Goal: Navigation & Orientation: Find specific page/section

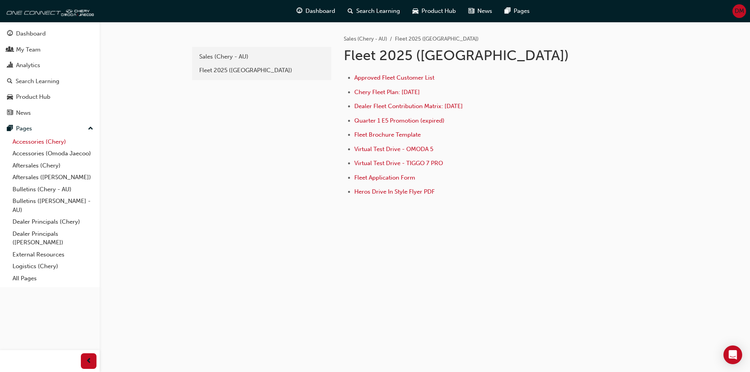
click at [28, 145] on link "Accessories (Chery)" at bounding box center [52, 142] width 87 height 12
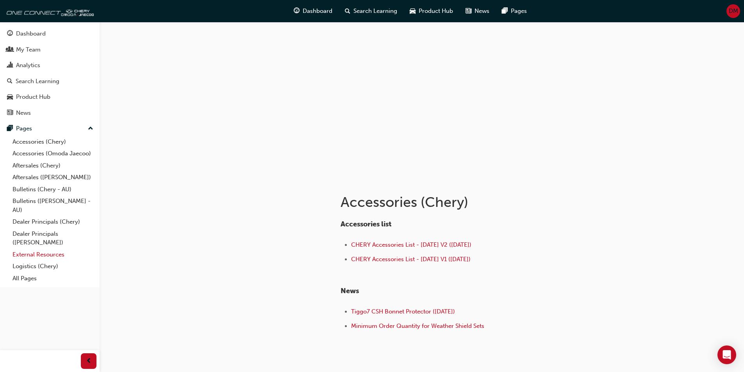
click at [41, 250] on link "External Resources" at bounding box center [52, 255] width 87 height 12
